Goal: Check status: Check status

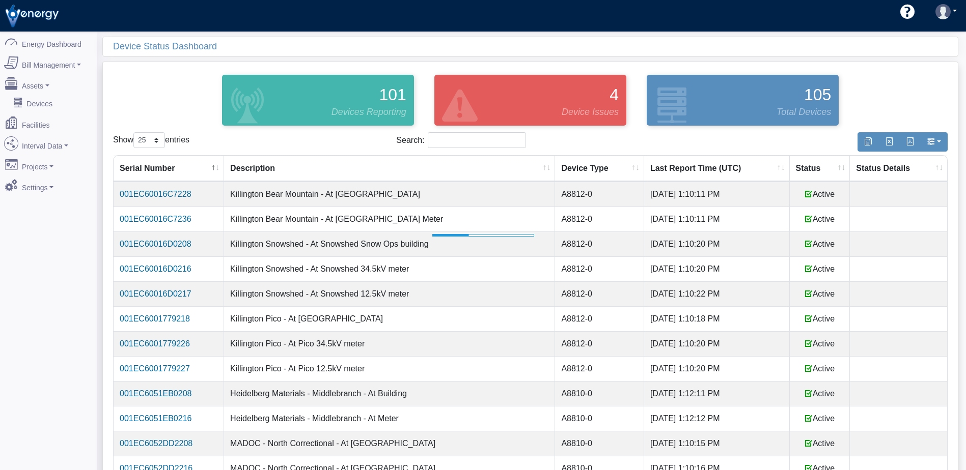
select select "25"
click at [809, 171] on th "Status" at bounding box center [819, 169] width 61 height 26
click at [811, 167] on th "Status" at bounding box center [819, 169] width 61 height 26
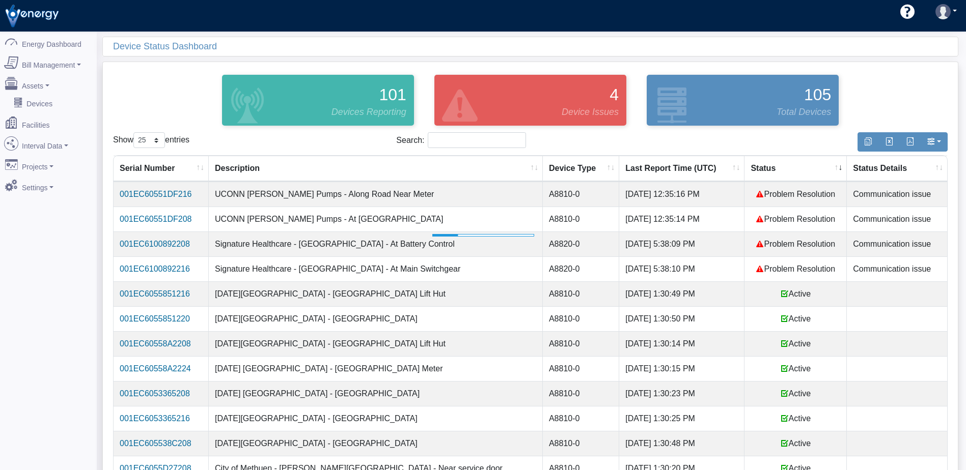
select select "25"
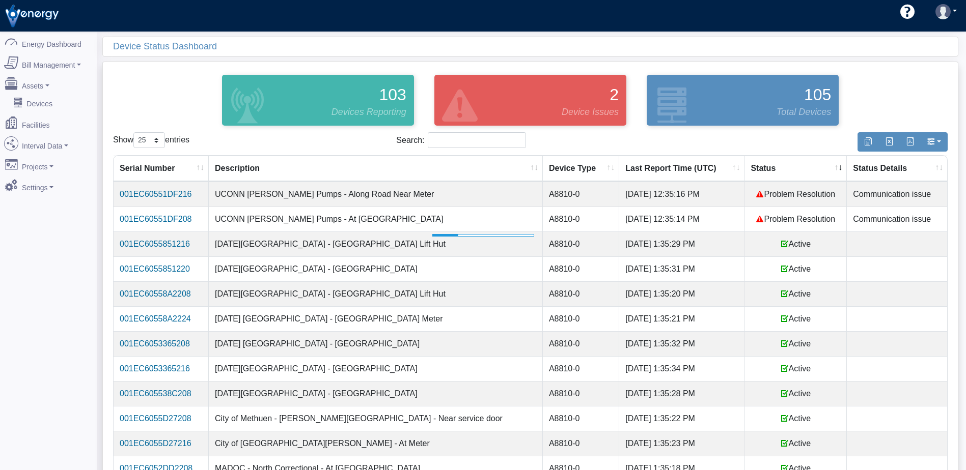
select select "25"
